Goal: Transaction & Acquisition: Book appointment/travel/reservation

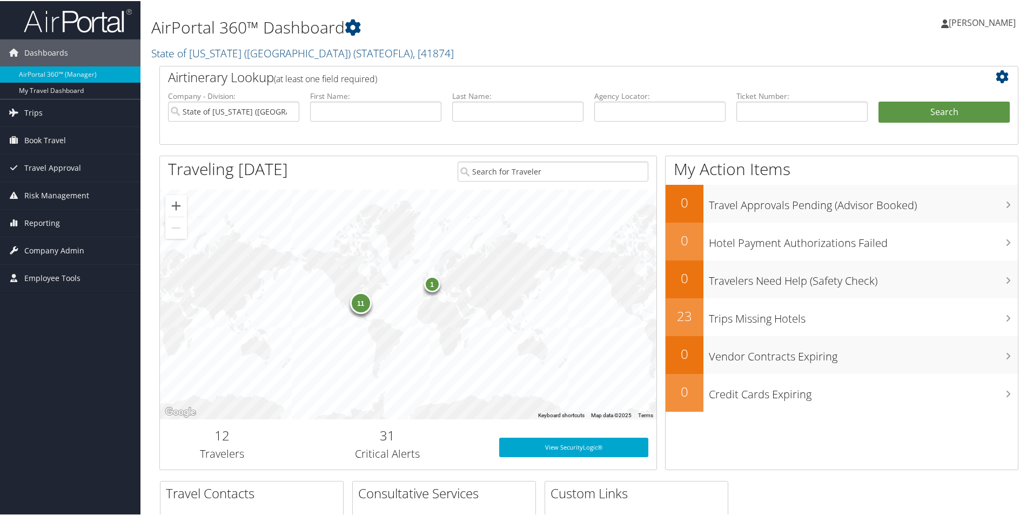
click at [988, 28] on link "Taylor Nash" at bounding box center [983, 21] width 85 height 32
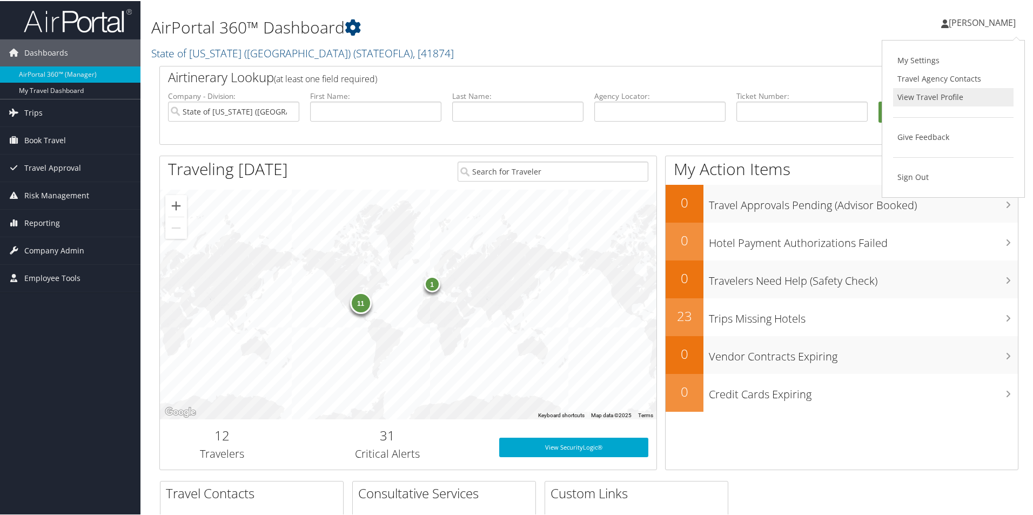
click at [961, 95] on link "View Travel Profile" at bounding box center [953, 96] width 120 height 18
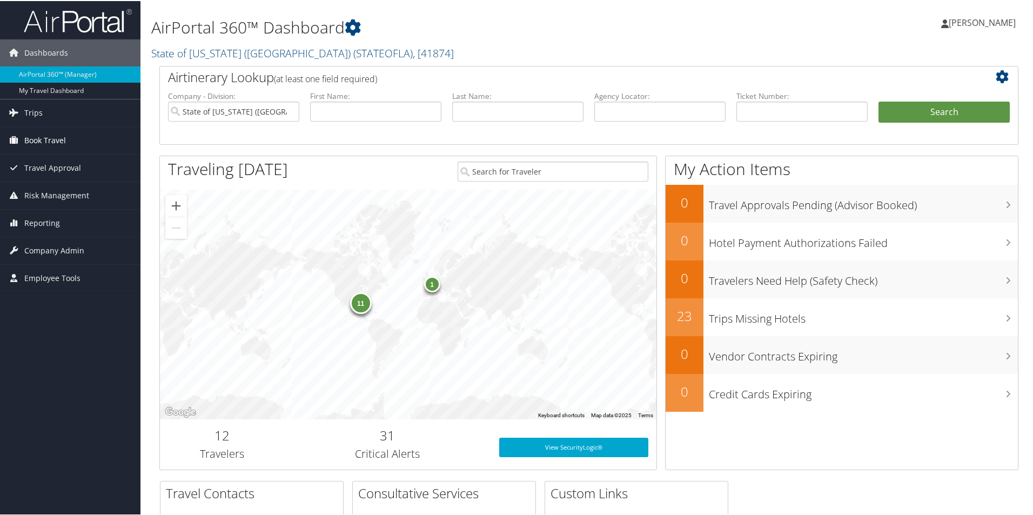
click at [51, 146] on span "Book Travel" at bounding box center [45, 139] width 42 height 27
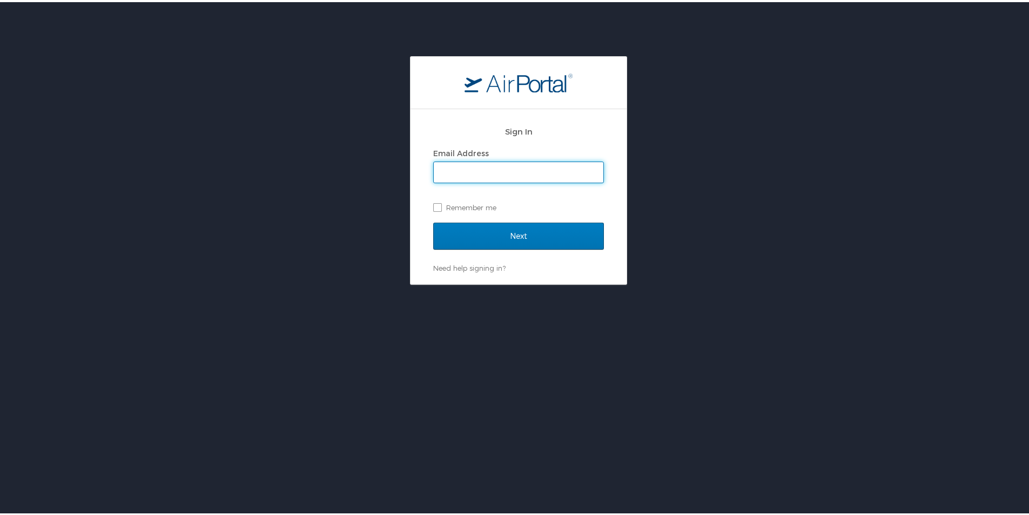
type input "[PERSON_NAME][EMAIL_ADDRESS][PERSON_NAME][DOMAIN_NAME]"
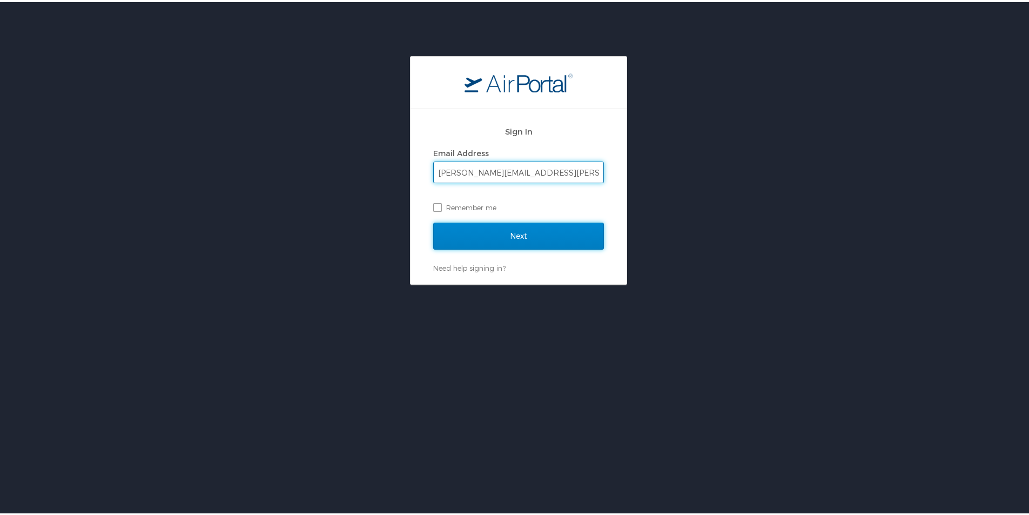
click at [526, 239] on input "Next" at bounding box center [518, 233] width 171 height 27
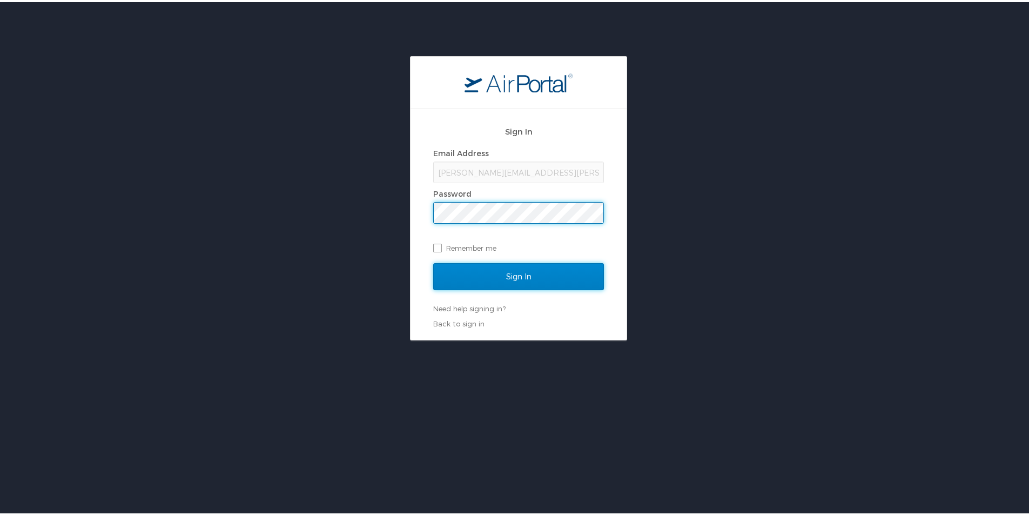
click at [515, 267] on input "Sign In" at bounding box center [518, 274] width 171 height 27
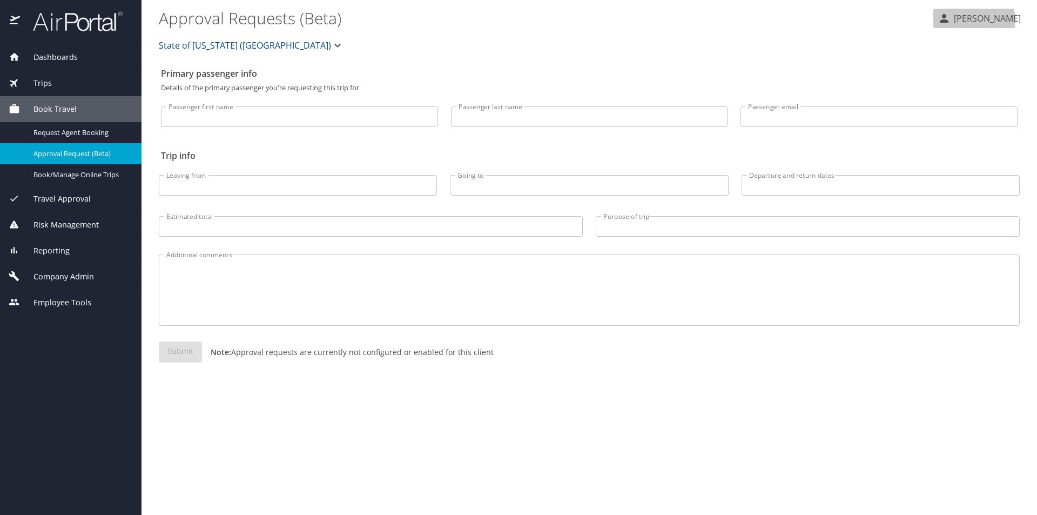
click at [993, 19] on p "Taylor Nash" at bounding box center [986, 18] width 70 height 13
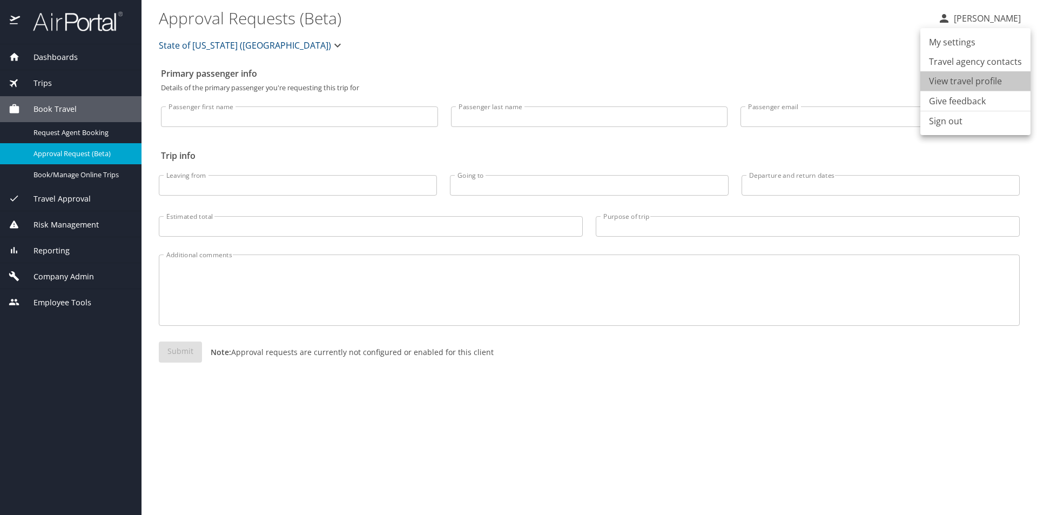
click at [981, 81] on li "View travel profile" at bounding box center [975, 80] width 110 height 19
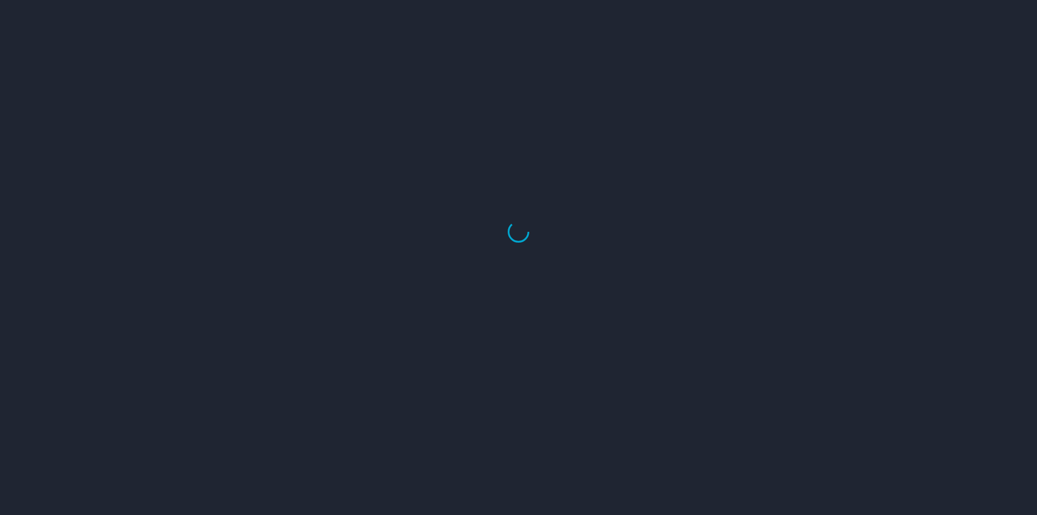
select select "US"
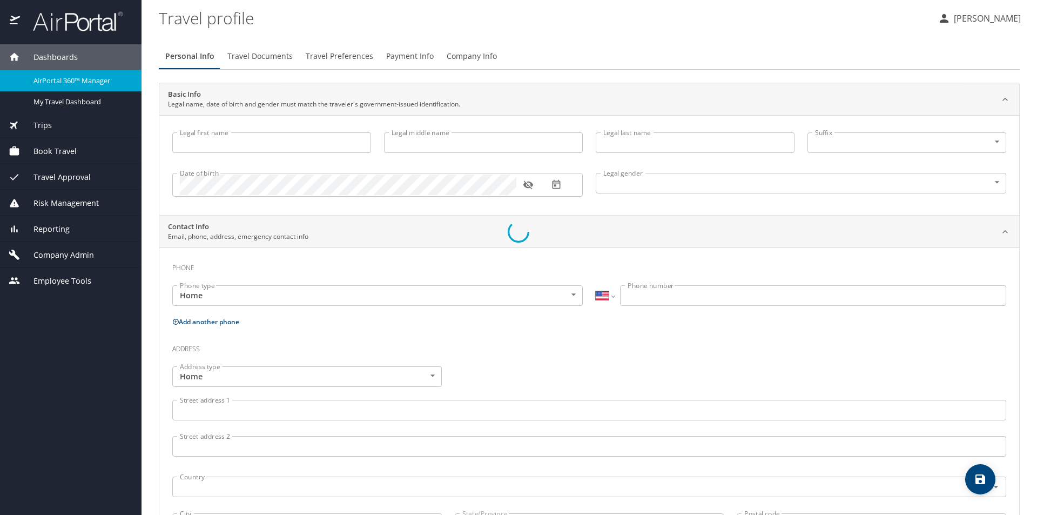
type input "Taylor"
type input "Nash"
type input "Female"
select select "US"
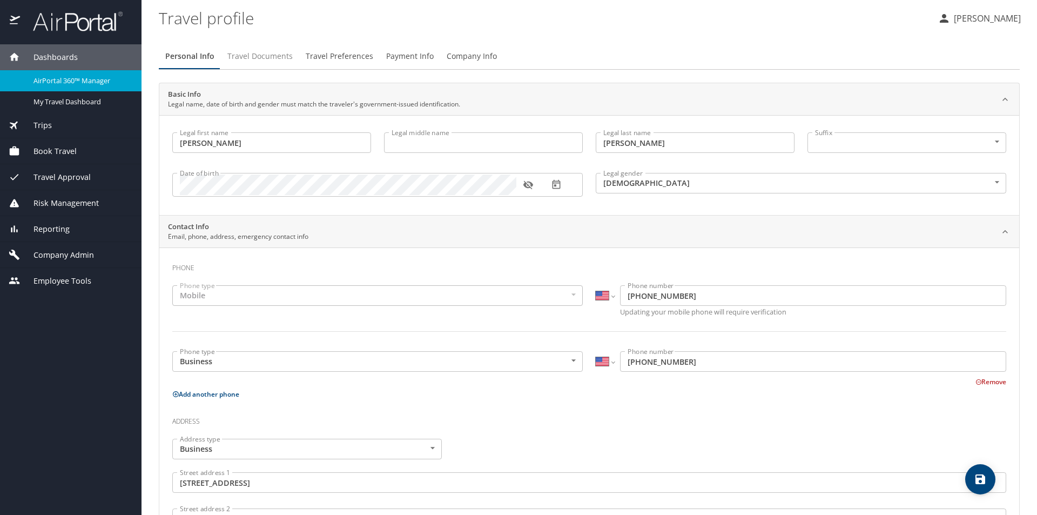
click at [274, 53] on span "Travel Documents" at bounding box center [259, 57] width 65 height 14
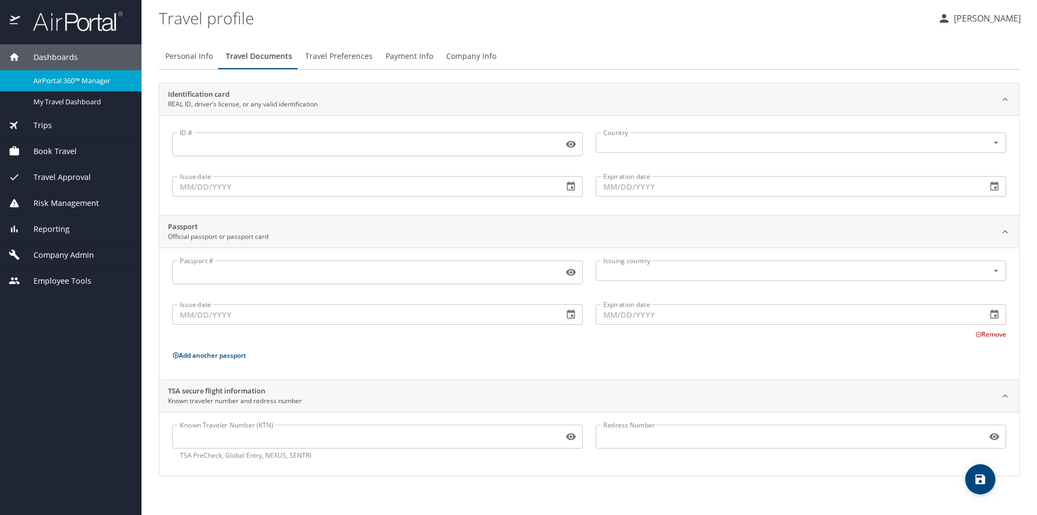
click at [338, 57] on span "Travel Preferences" at bounding box center [339, 57] width 68 height 14
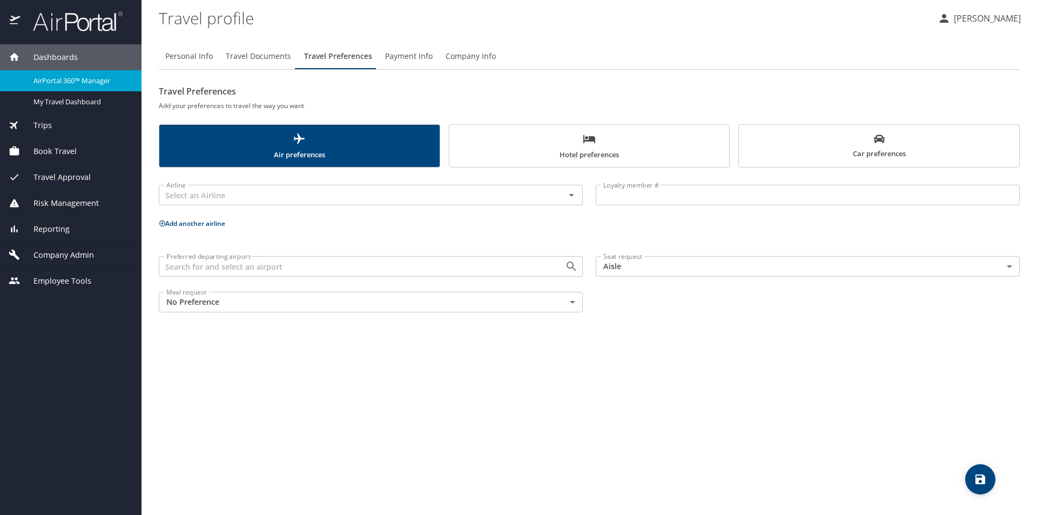
click at [453, 55] on span "Company Info" at bounding box center [471, 57] width 50 height 14
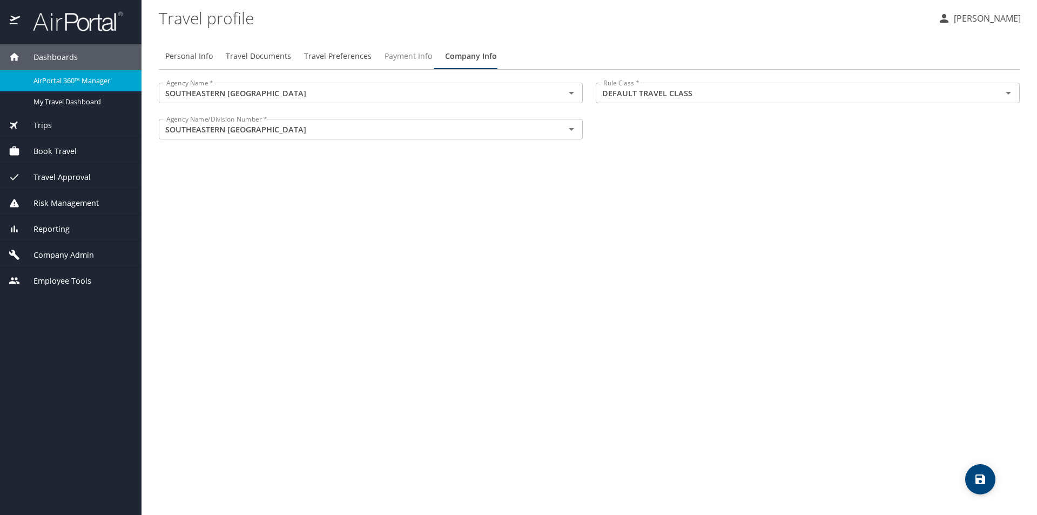
click at [427, 52] on span "Payment Info" at bounding box center [409, 57] width 48 height 14
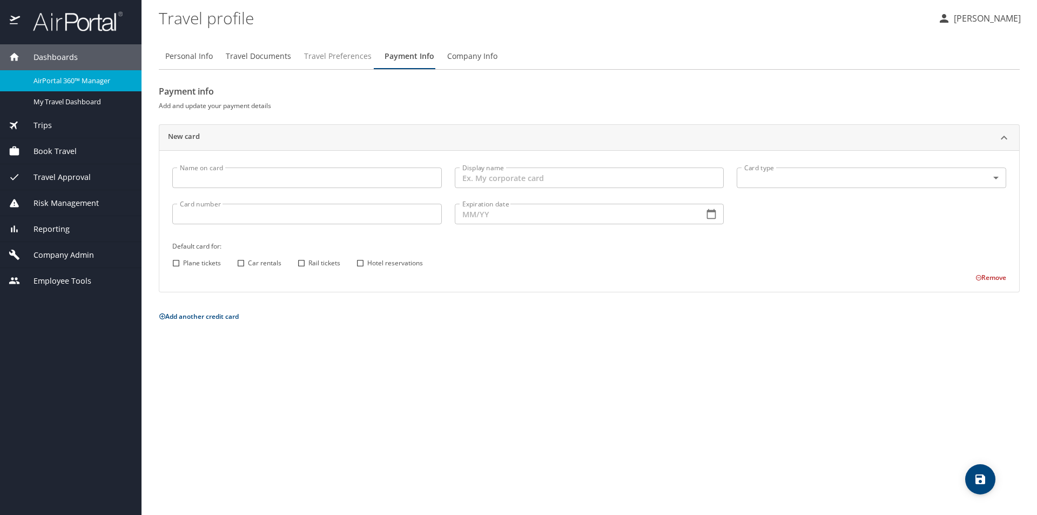
click at [340, 54] on span "Travel Preferences" at bounding box center [338, 57] width 68 height 14
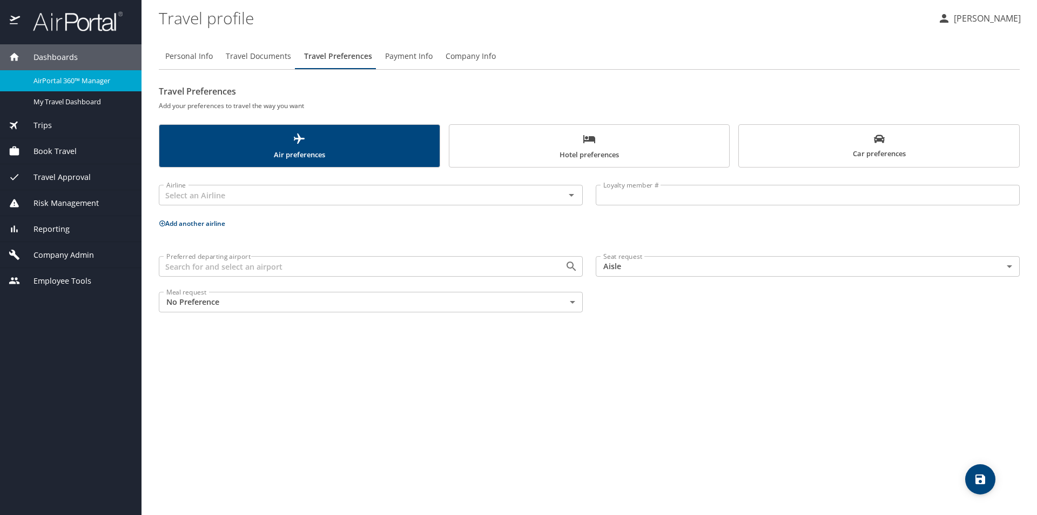
click at [267, 56] on span "Travel Documents" at bounding box center [258, 57] width 65 height 14
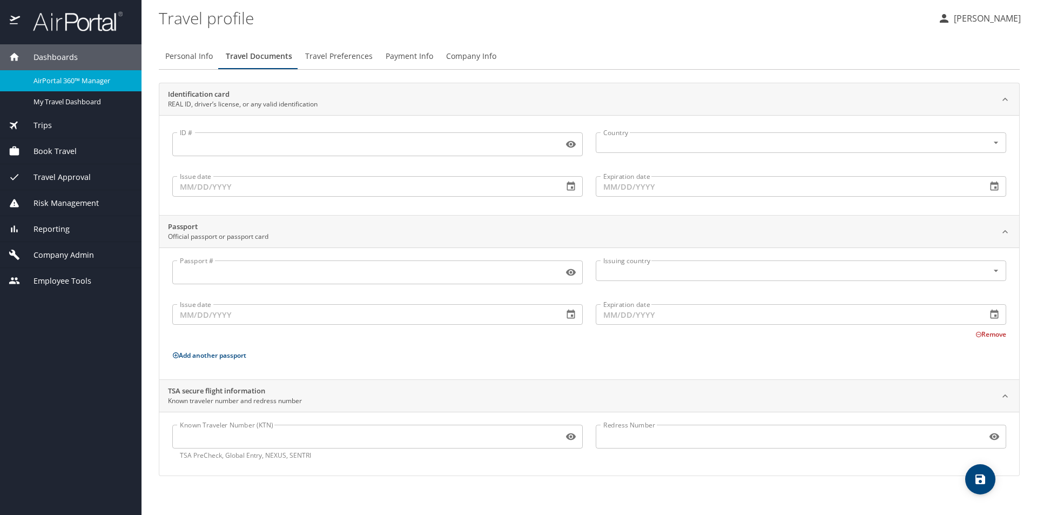
click at [203, 52] on span "Personal Info" at bounding box center [189, 57] width 48 height 14
select select "US"
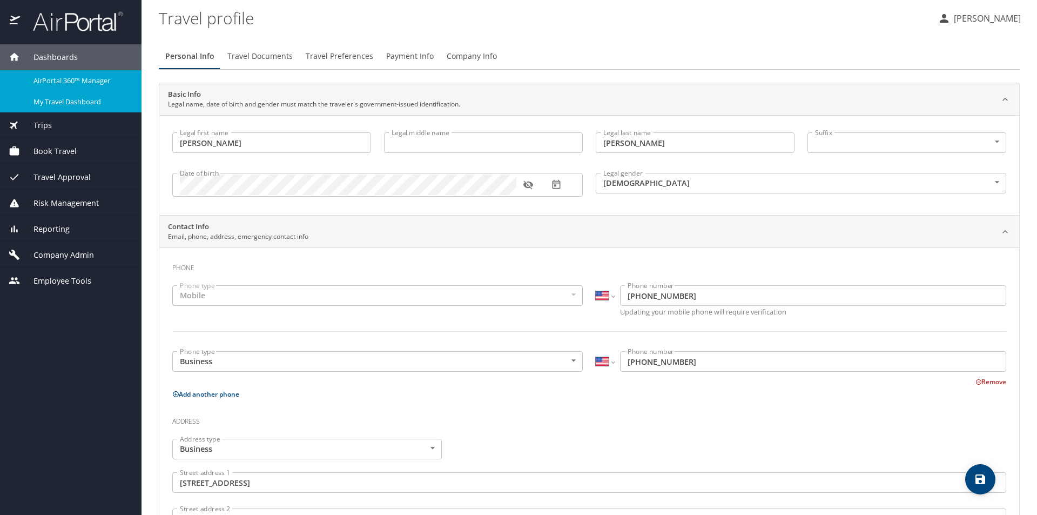
click at [63, 105] on span "My Travel Dashboard" at bounding box center [80, 102] width 95 height 10
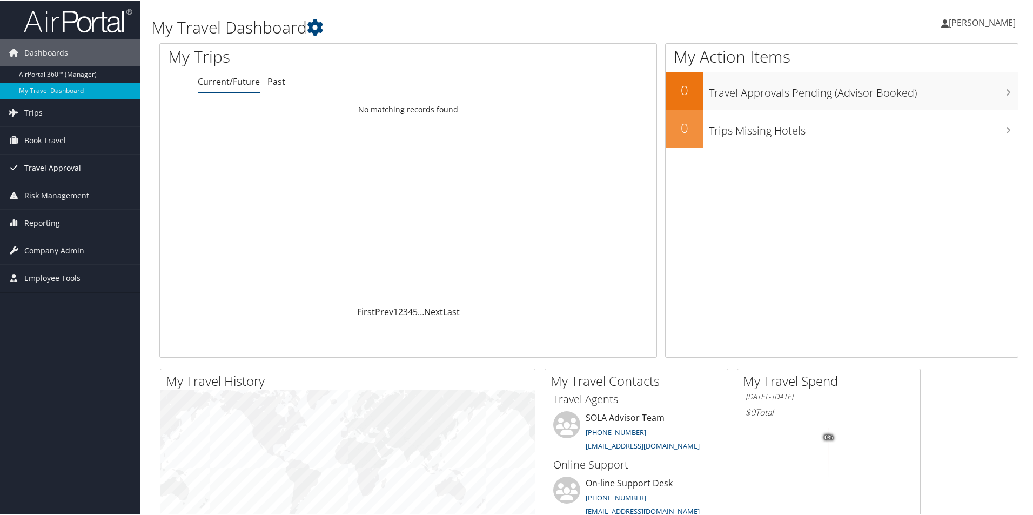
click at [100, 170] on link "Travel Approval" at bounding box center [70, 166] width 140 height 27
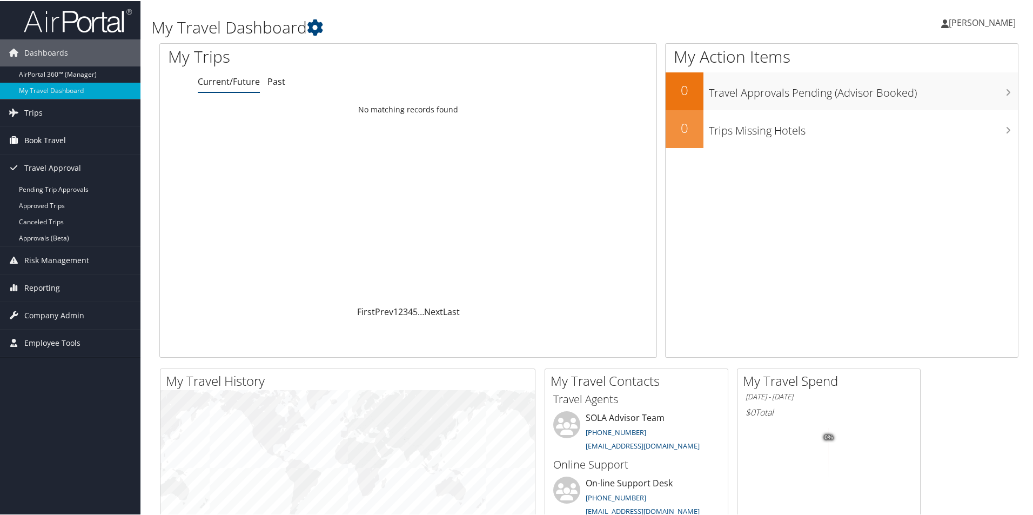
click at [94, 143] on link "Book Travel" at bounding box center [70, 139] width 140 height 27
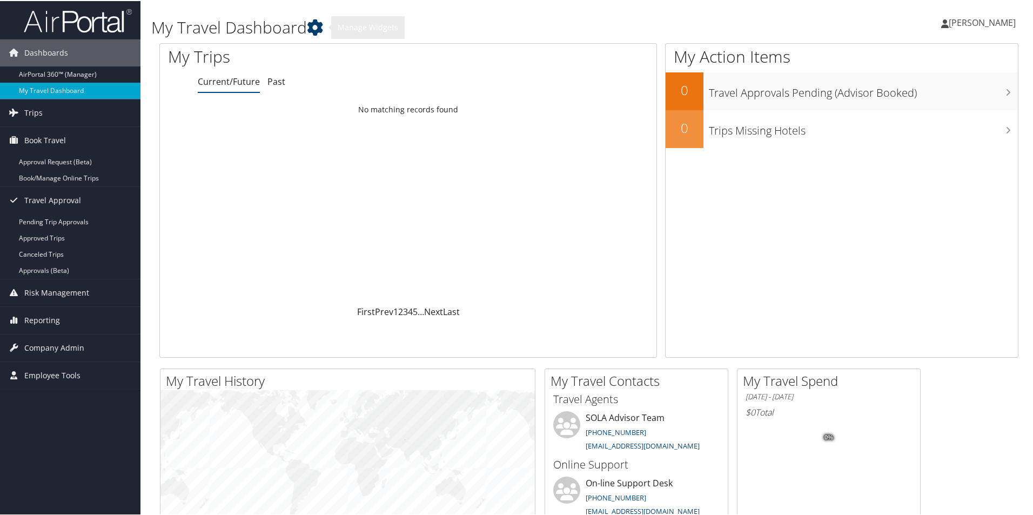
click at [319, 21] on icon at bounding box center [315, 26] width 16 height 16
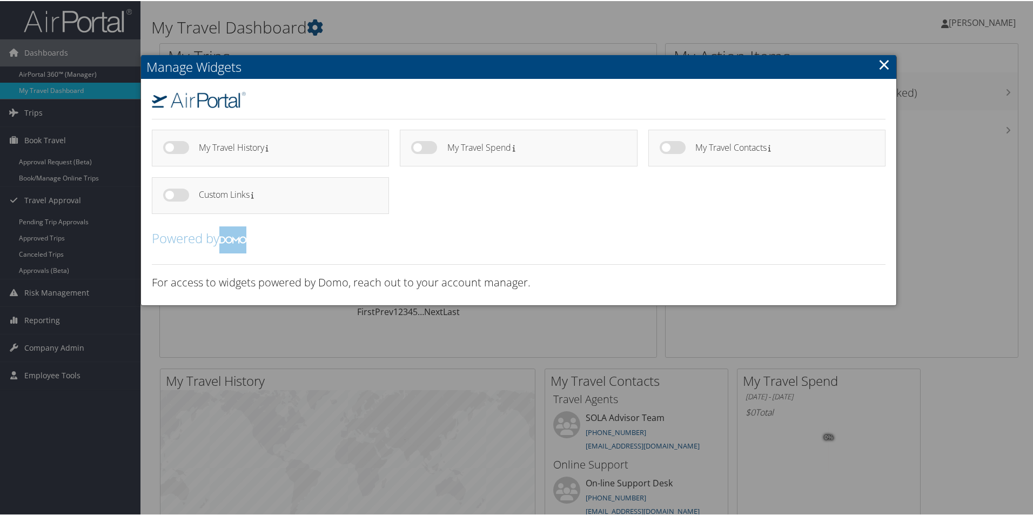
click at [440, 21] on div at bounding box center [518, 257] width 1037 height 515
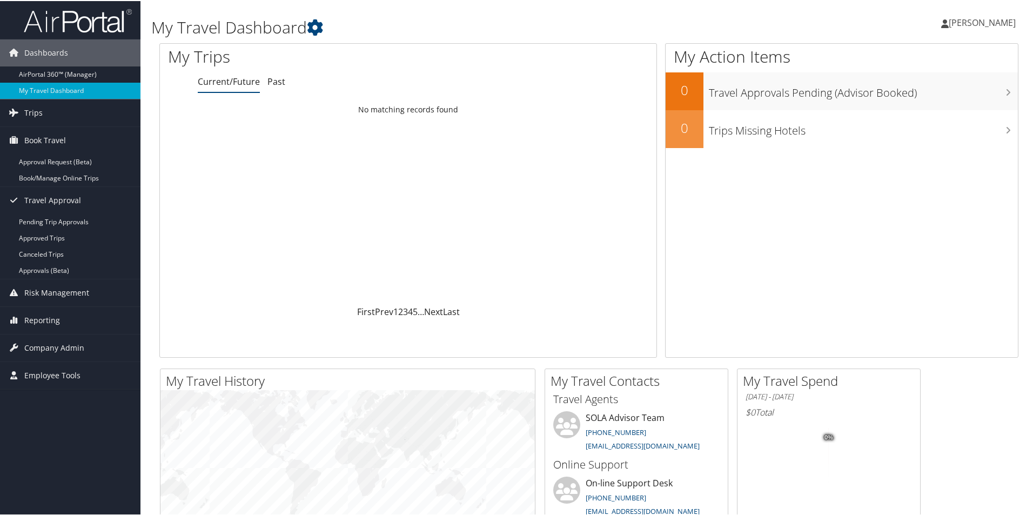
click at [983, 19] on span "[PERSON_NAME]" at bounding box center [981, 22] width 67 height 12
click at [917, 61] on link "My Settings" at bounding box center [953, 59] width 120 height 18
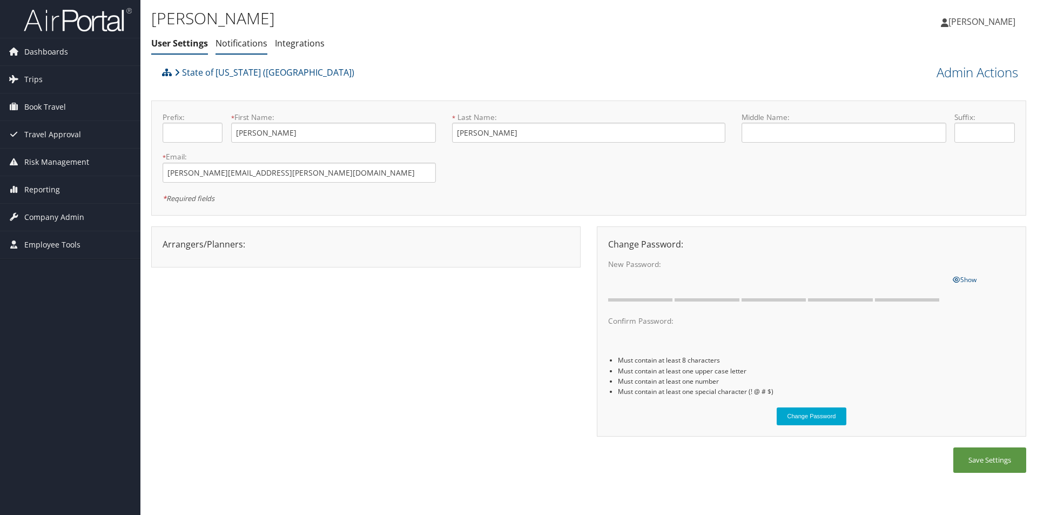
click at [235, 43] on link "Notifications" at bounding box center [241, 43] width 52 height 12
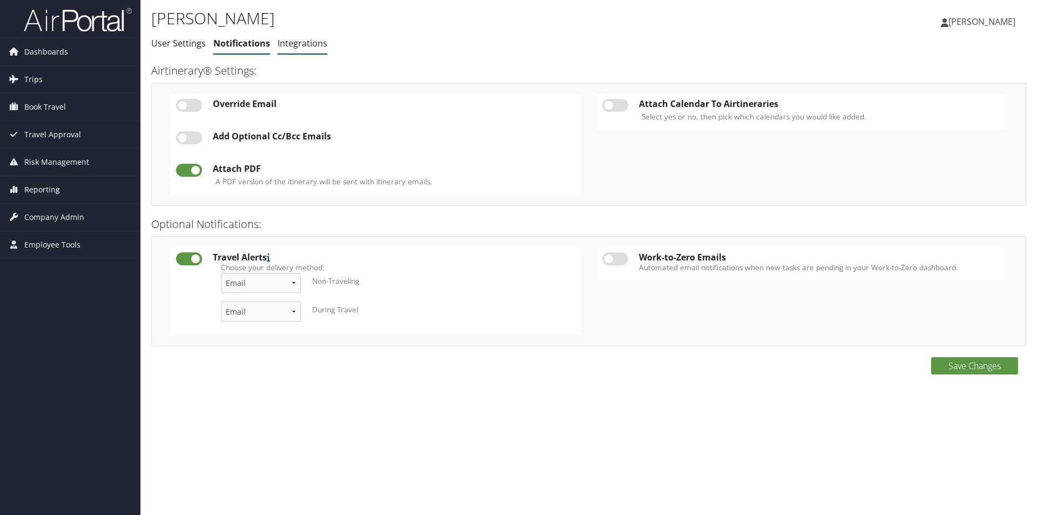
click at [299, 46] on link "Integrations" at bounding box center [303, 43] width 50 height 12
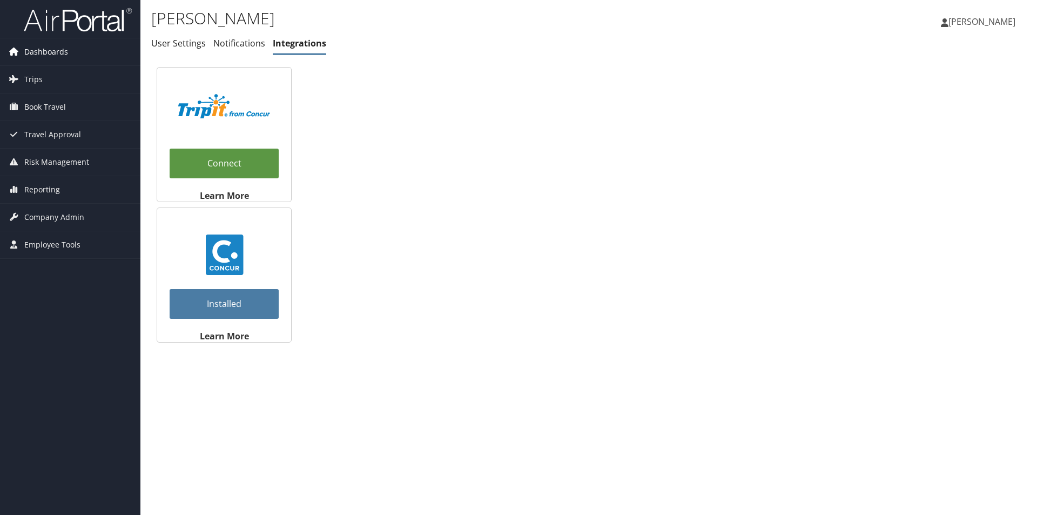
click at [44, 57] on span "Dashboards" at bounding box center [46, 51] width 44 height 27
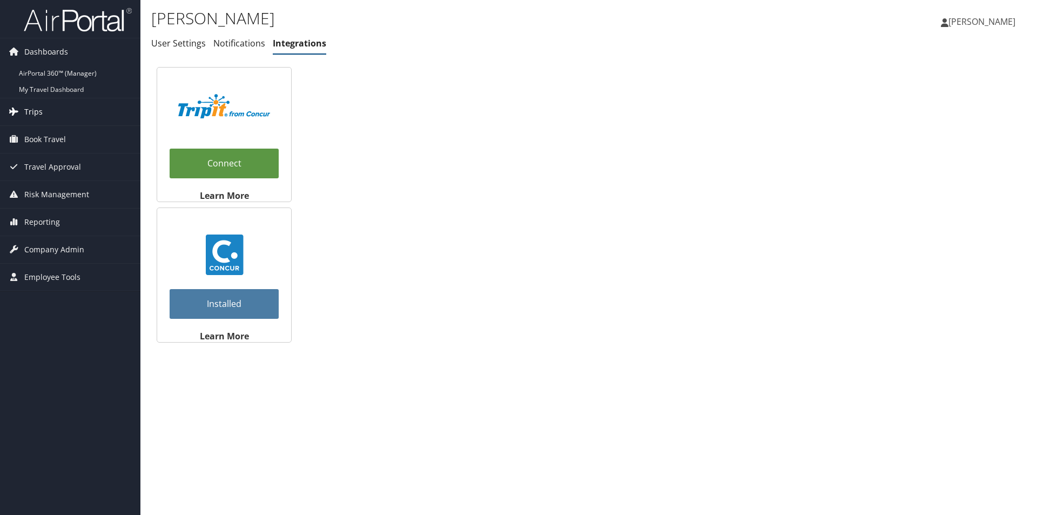
click at [36, 113] on span "Trips" at bounding box center [33, 111] width 18 height 27
click at [45, 222] on span "Book Travel" at bounding box center [45, 220] width 42 height 27
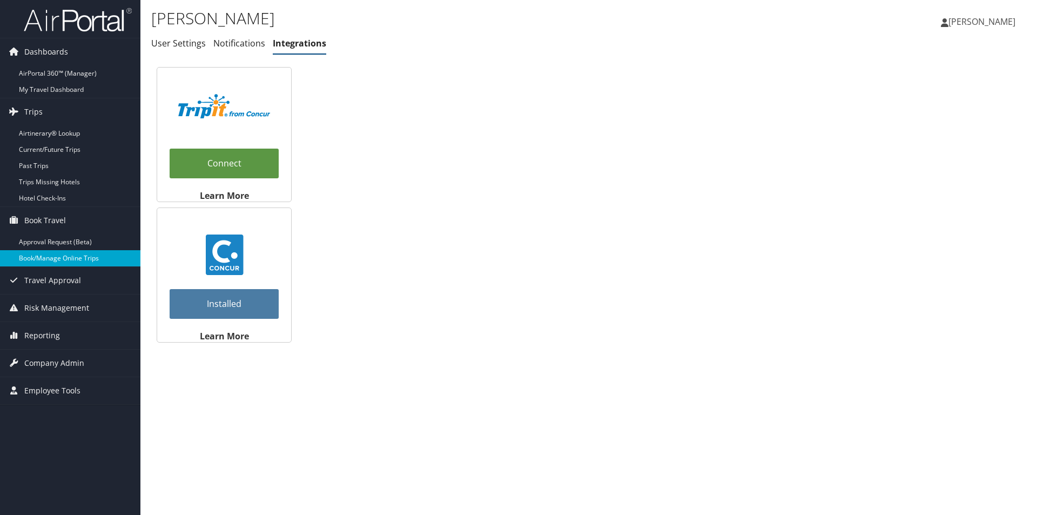
click at [53, 257] on link "Book/Manage Online Trips" at bounding box center [70, 258] width 140 height 16
